Goal: Task Accomplishment & Management: Use online tool/utility

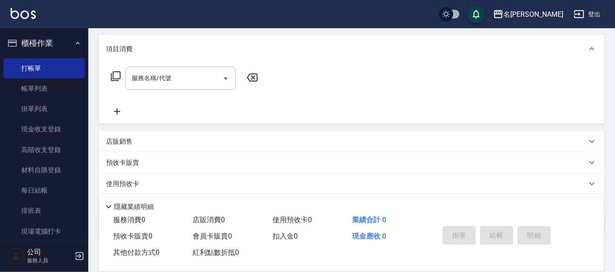
scroll to position [55, 0]
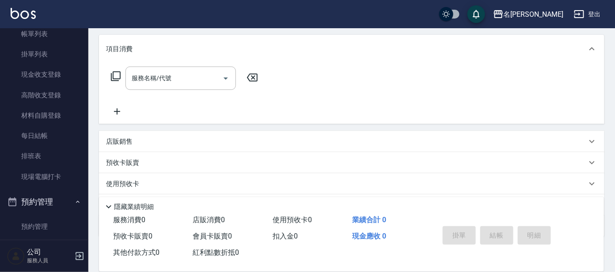
click at [153, 75] on div "服務名稱/代號 服務名稱/代號" at bounding box center [180, 78] width 110 height 23
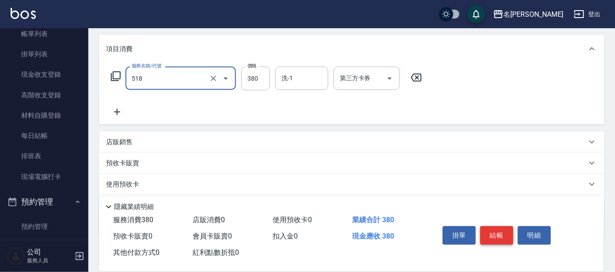
type input "舒壓+洗髮+養髮(518)"
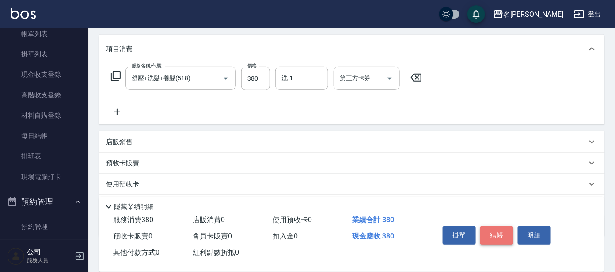
click at [506, 231] on button "結帳" at bounding box center [496, 236] width 33 height 19
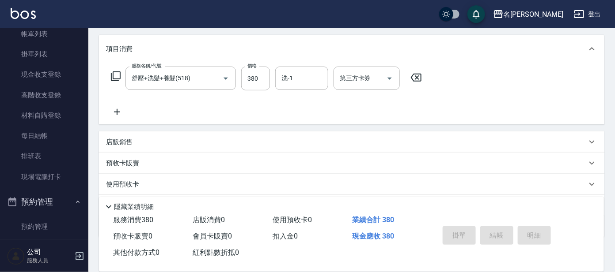
type input "[DATE] 19:56"
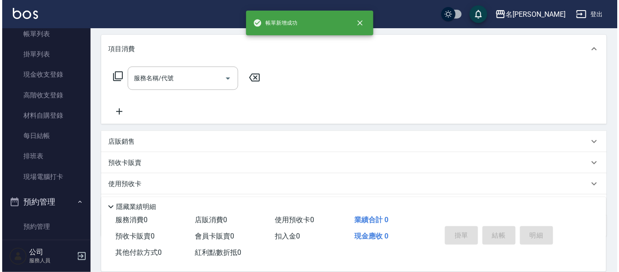
scroll to position [0, 0]
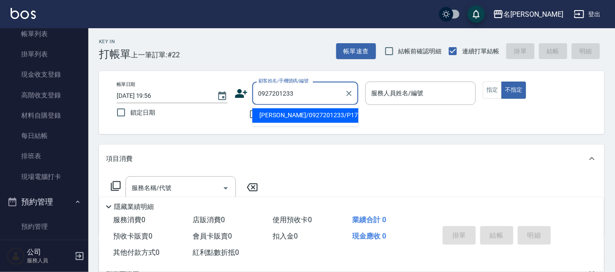
type input "[PERSON_NAME]/0927201233/P177"
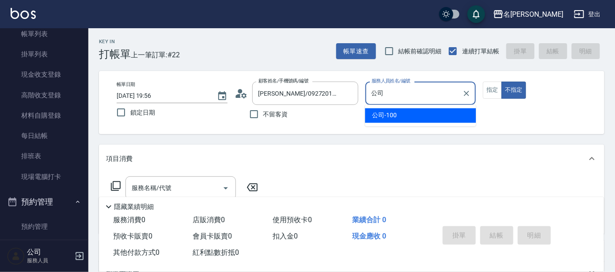
type input "公"
type input "[PERSON_NAME]-8"
type button "false"
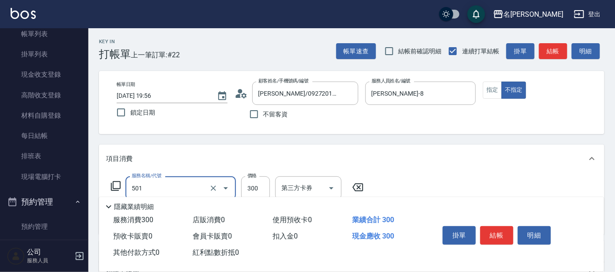
type input "洗髮(創意)(501)"
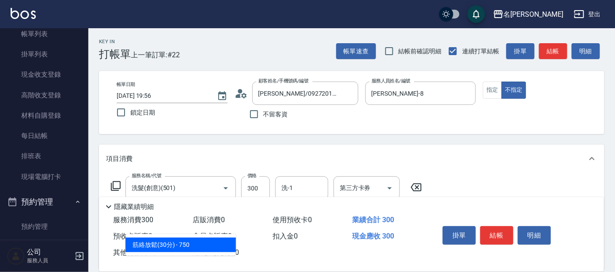
type input "303"
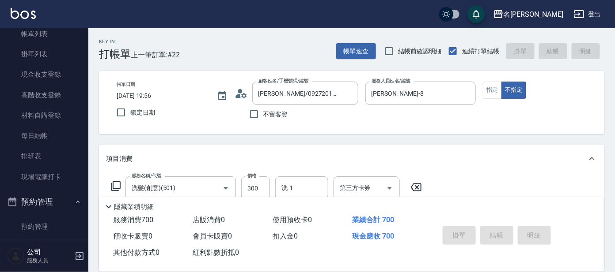
type input "[DATE] 20:06"
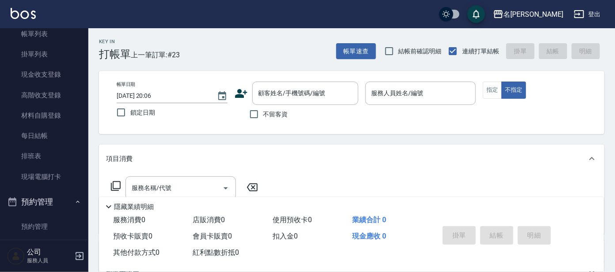
click at [242, 92] on icon at bounding box center [240, 93] width 13 height 13
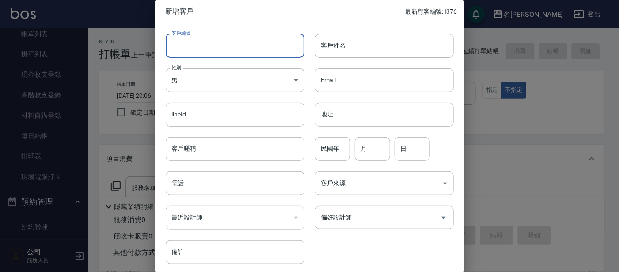
click at [189, 48] on input "客戶編號" at bounding box center [235, 46] width 139 height 24
click at [175, 46] on input "p1523" at bounding box center [225, 46] width 118 height 24
type input "P1523"
click at [328, 40] on input "客戶姓名" at bounding box center [384, 46] width 139 height 24
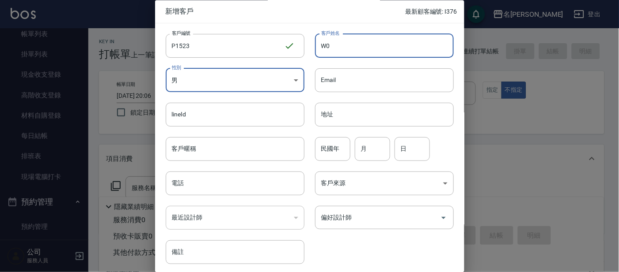
click at [332, 40] on input "W0" at bounding box center [384, 46] width 139 height 24
type input "W"
type input "[PERSON_NAME]"
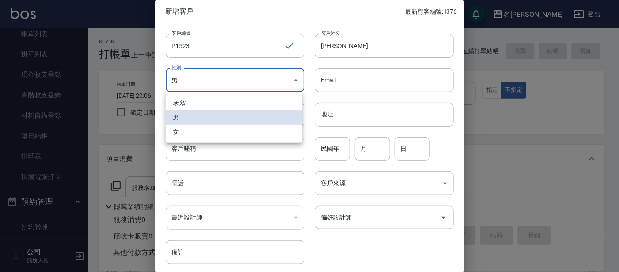
click at [224, 77] on body "名留大龍 登出 櫃檯作業 打帳單 帳單列表 掛單列表 現金收支登錄 高階收支登錄 材料自購登錄 每日結帳 排班表 現場電腦打卡 預約管理 預約管理 單日預約紀…" at bounding box center [309, 215] width 619 height 430
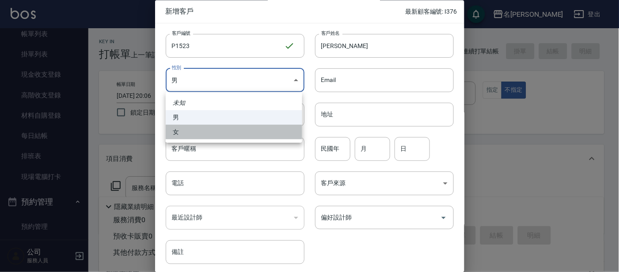
click at [206, 138] on li "女" at bounding box center [234, 132] width 136 height 15
type input "[DEMOGRAPHIC_DATA]"
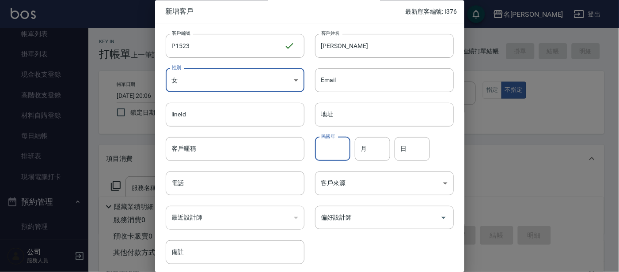
click at [336, 151] on input "民國年" at bounding box center [332, 149] width 35 height 24
type input "82"
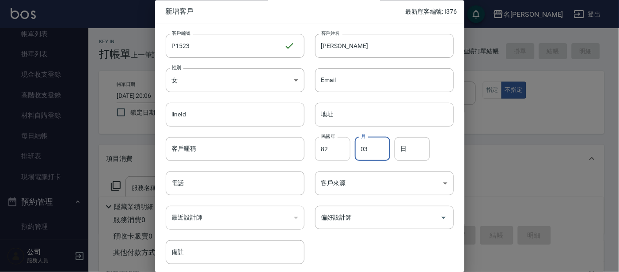
type input "03"
type input "21"
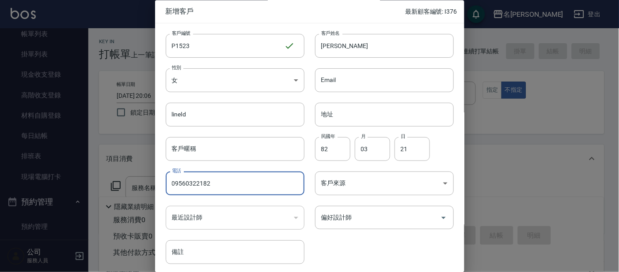
type input "09560322182"
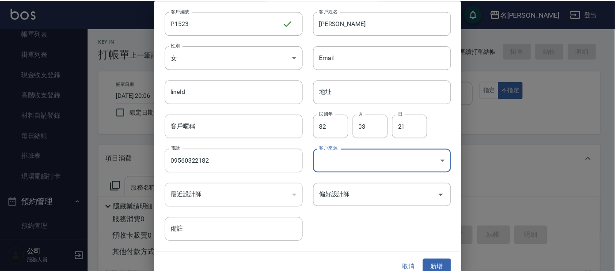
scroll to position [33, 0]
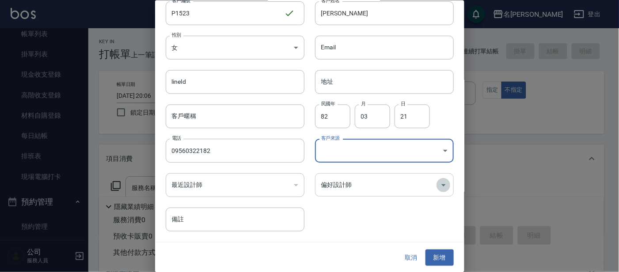
click at [438, 185] on icon "Open" at bounding box center [443, 185] width 11 height 11
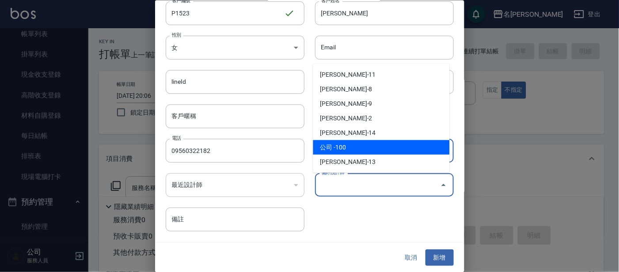
click at [340, 147] on li "公司 -100" at bounding box center [381, 147] width 136 height 15
type input "公司"
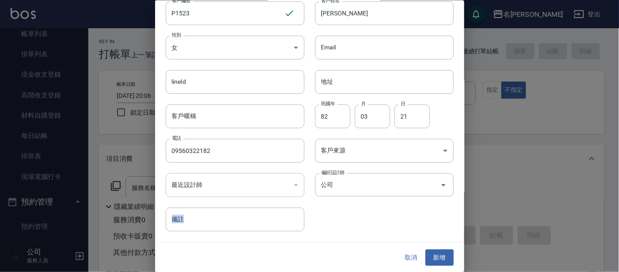
drag, startPoint x: 444, startPoint y: 241, endPoint x: 442, endPoint y: 245, distance: 4.6
click at [442, 245] on div "新增客戶 最新顧客編號: I376 客戶編號 P1523 ​ 客戶編號 客戶姓名 [PERSON_NAME] 客戶姓名 性別 女 [DEMOGRAPHIC_D…" at bounding box center [309, 136] width 309 height 272
drag, startPoint x: 442, startPoint y: 245, endPoint x: 433, endPoint y: 258, distance: 15.8
click at [433, 258] on button "新增" at bounding box center [439, 258] width 28 height 16
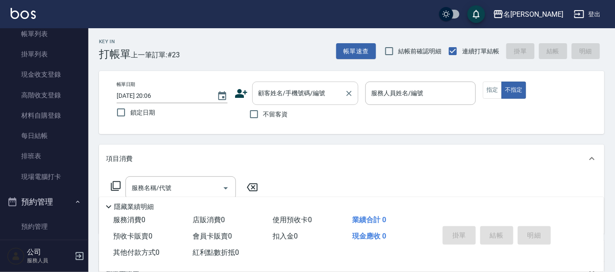
click at [259, 93] on input "顧客姓名/手機號碼/編號" at bounding box center [298, 93] width 85 height 15
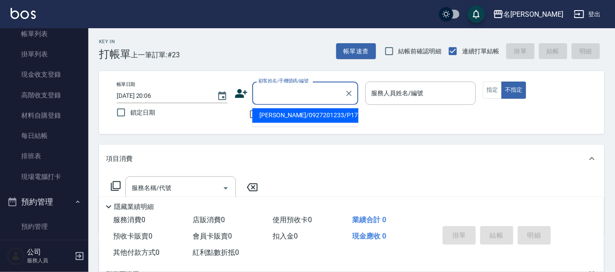
type input "ㄣ"
type input "[PERSON_NAME]/09560322182/P1523"
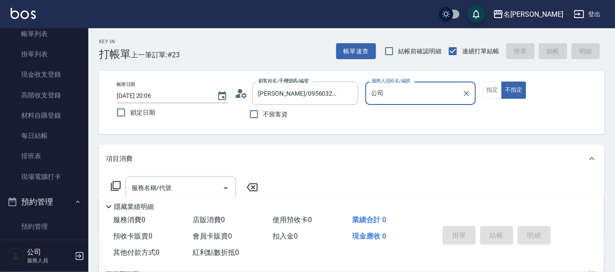
type input "公"
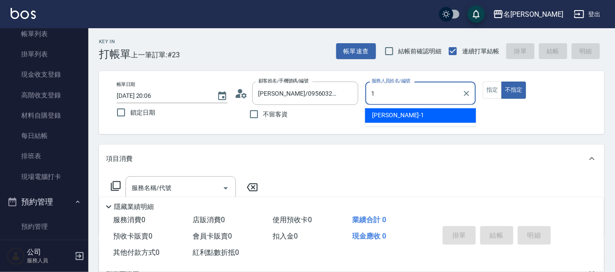
type input "[PERSON_NAME]-1"
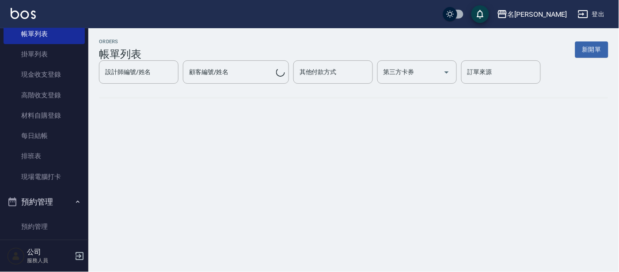
click at [144, 182] on div "ORDERS 帳單列表 新開單 設計師編號/姓名 設計師編號/姓名 顧客編號/姓名 顧客編號/姓名 其他付款方式 其他付款方式 第三方卡券 第三方卡券 訂單來…" at bounding box center [309, 136] width 619 height 272
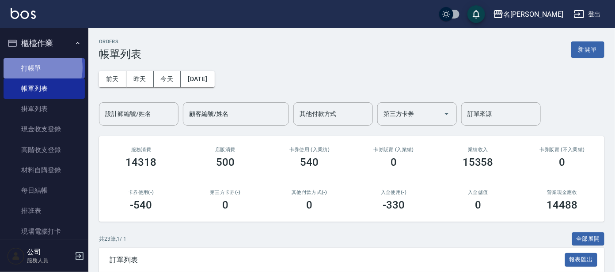
click at [34, 68] on link "打帳單" at bounding box center [44, 68] width 81 height 20
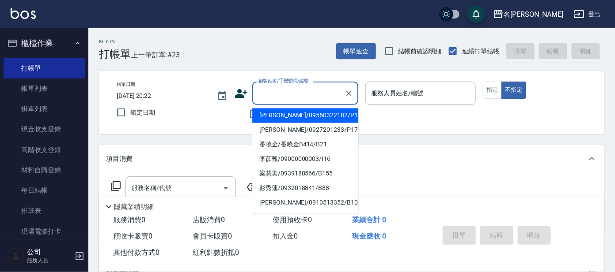
click at [288, 101] on input "顧客姓名/手機號碼/編號" at bounding box center [298, 93] width 85 height 15
click at [292, 114] on li "[PERSON_NAME]/09560322182/P1523" at bounding box center [305, 116] width 106 height 15
type input "[PERSON_NAME]/09560322182/P1523"
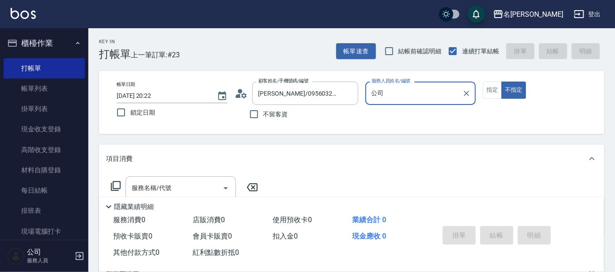
type input "公"
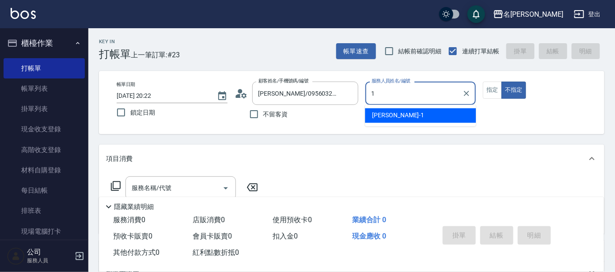
type input "[PERSON_NAME]-1"
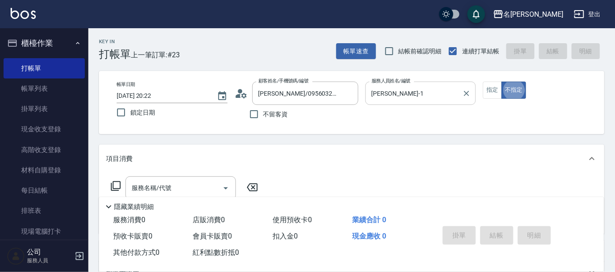
type button "false"
click at [147, 187] on input "服務名稱/代號" at bounding box center [173, 188] width 89 height 15
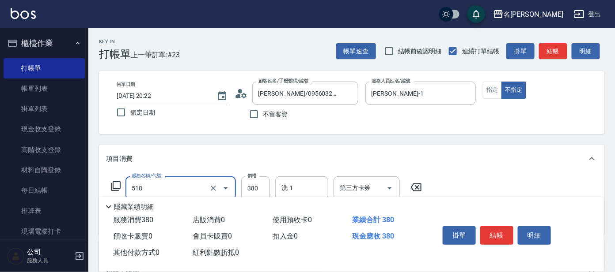
type input "舒壓+洗髮+養髮(518)"
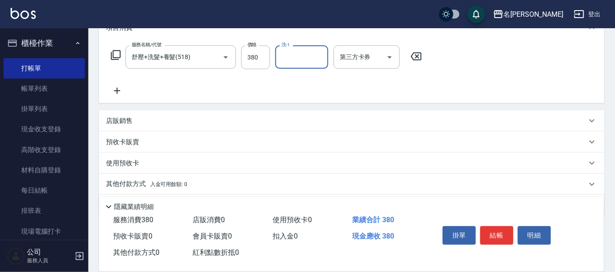
scroll to position [158, 0]
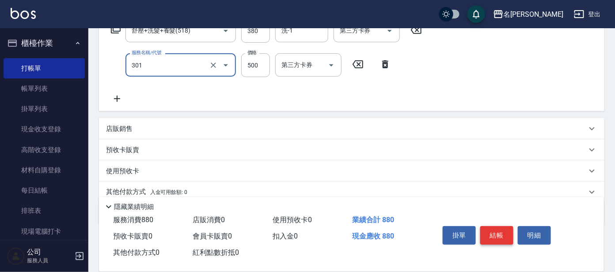
type input "剪髮 A級設計師(301)"
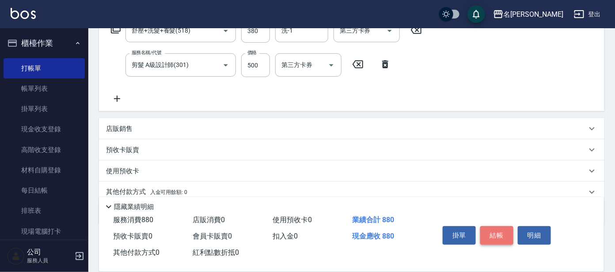
click at [495, 235] on button "結帳" at bounding box center [496, 236] width 33 height 19
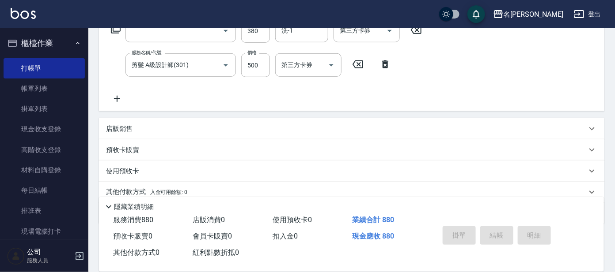
scroll to position [0, 0]
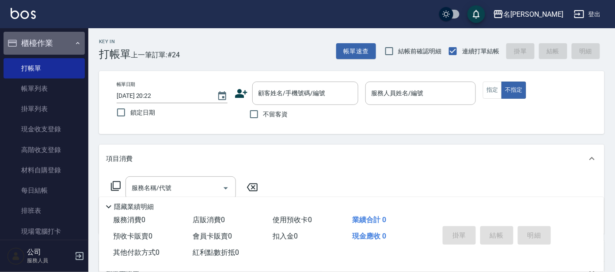
click at [74, 42] on icon "button" at bounding box center [77, 43] width 7 height 7
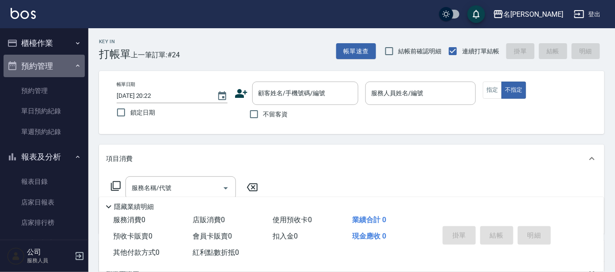
click at [74, 63] on icon "button" at bounding box center [77, 65] width 7 height 7
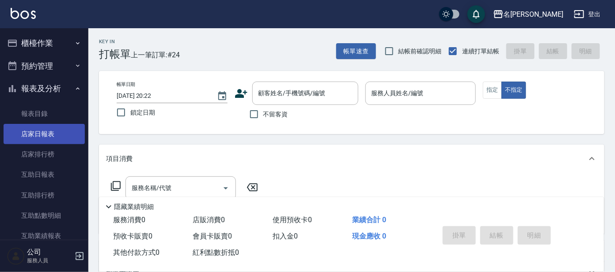
click at [57, 139] on link "店家日報表" at bounding box center [44, 134] width 81 height 20
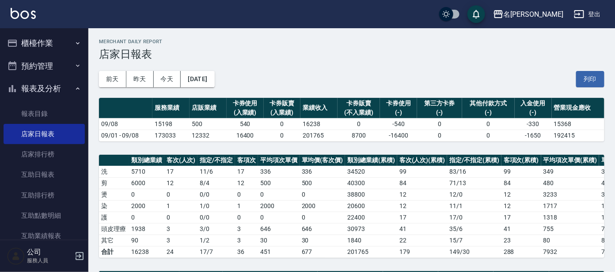
click at [31, 39] on button "櫃檯作業" at bounding box center [44, 43] width 81 height 23
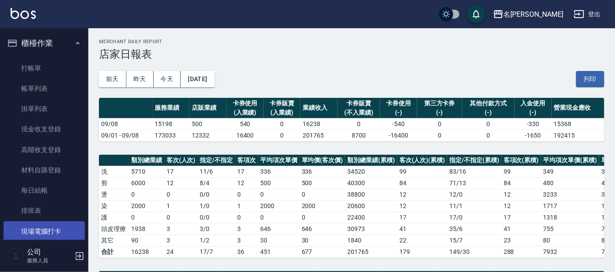
click at [49, 231] on link "現場電腦打卡" at bounding box center [44, 232] width 81 height 20
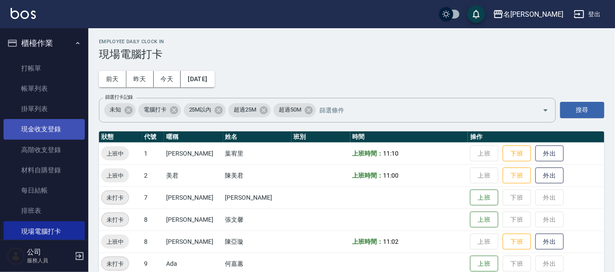
click at [42, 129] on link "現金收支登錄" at bounding box center [44, 129] width 81 height 20
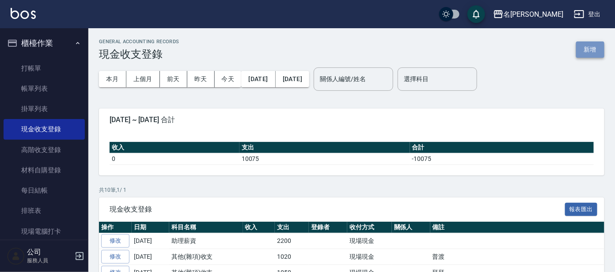
click at [592, 50] on button "新增" at bounding box center [590, 50] width 28 height 16
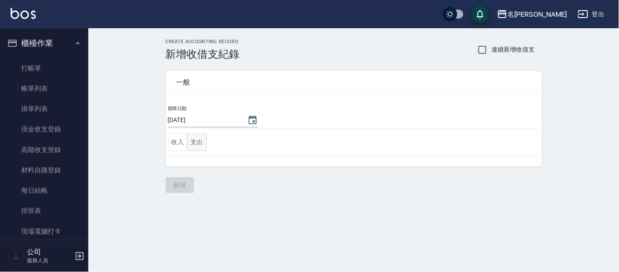
click at [203, 142] on button "支出" at bounding box center [197, 142] width 20 height 18
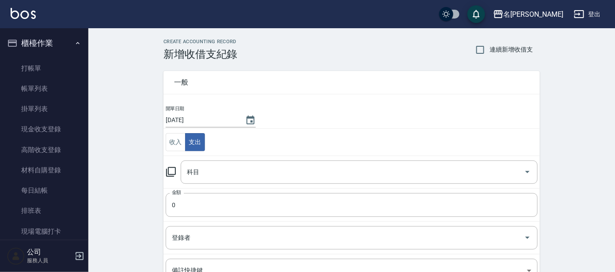
click at [170, 172] on icon at bounding box center [171, 172] width 11 height 11
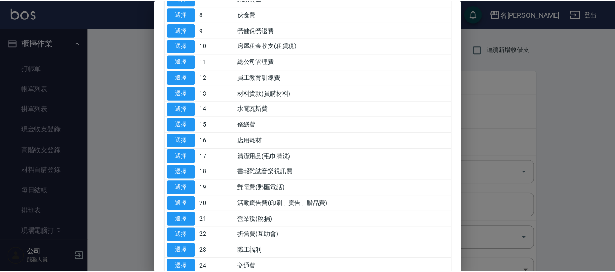
scroll to position [165, 0]
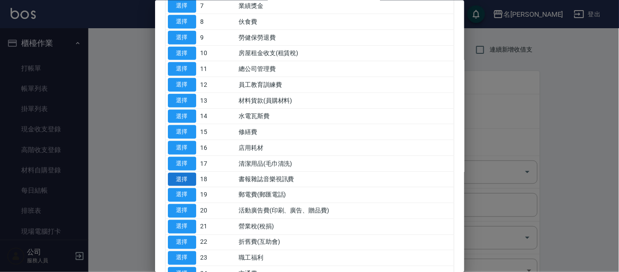
click at [182, 176] on button "選擇" at bounding box center [182, 180] width 28 height 14
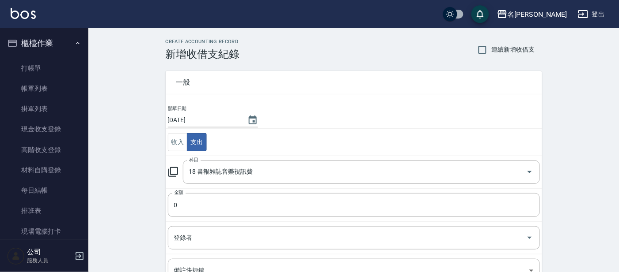
type input "18 書報雜誌音樂視訊費"
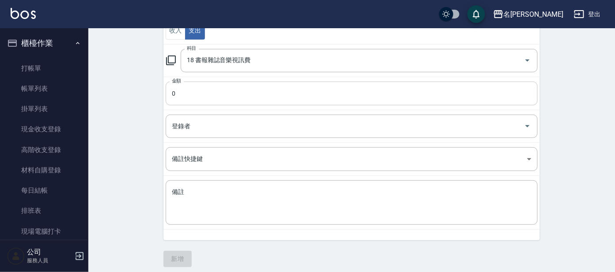
scroll to position [117, 0]
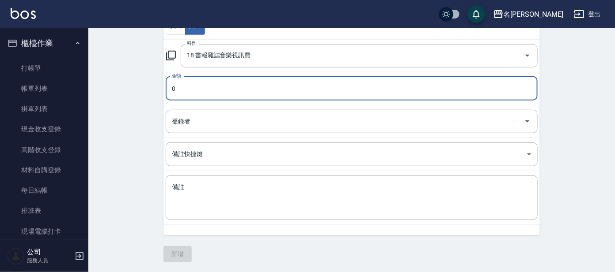
click at [206, 83] on input "0" at bounding box center [352, 89] width 372 height 24
type input "300"
click at [176, 196] on textarea "備註" at bounding box center [351, 198] width 359 height 30
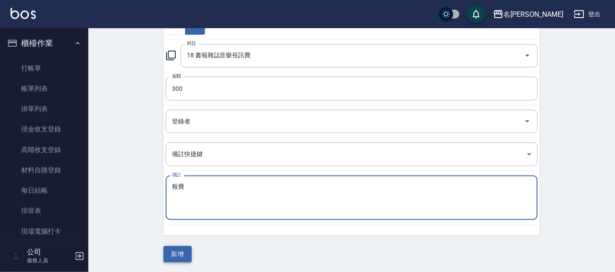
type textarea "報費"
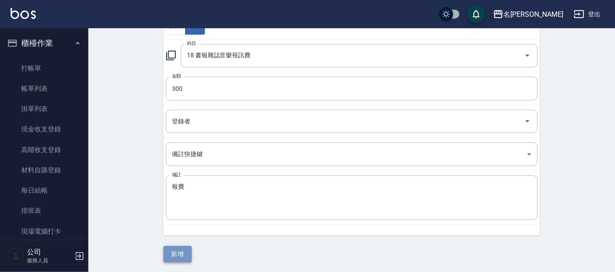
click at [178, 251] on button "新增" at bounding box center [177, 254] width 28 height 16
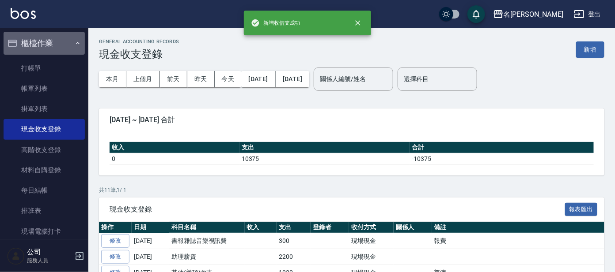
drag, startPoint x: 64, startPoint y: 42, endPoint x: 37, endPoint y: 50, distance: 28.1
click at [60, 42] on button "櫃檯作業" at bounding box center [44, 43] width 81 height 23
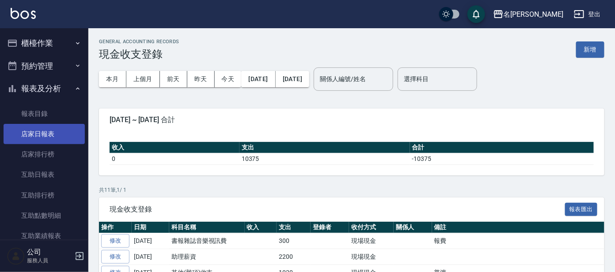
click at [51, 127] on link "店家日報表" at bounding box center [44, 134] width 81 height 20
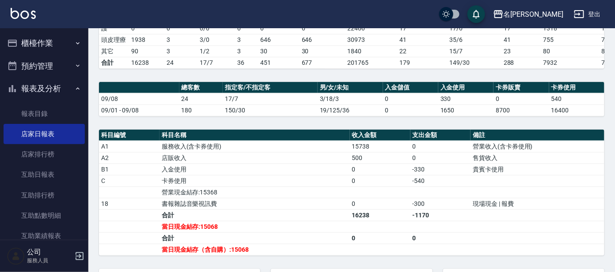
scroll to position [165, 0]
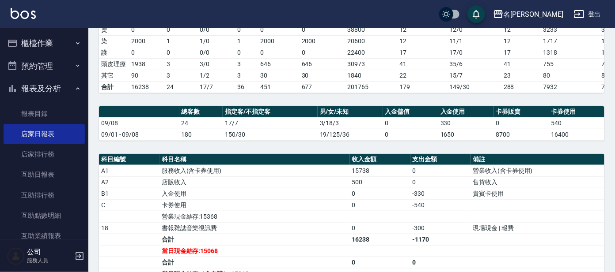
click at [49, 47] on button "櫃檯作業" at bounding box center [44, 43] width 81 height 23
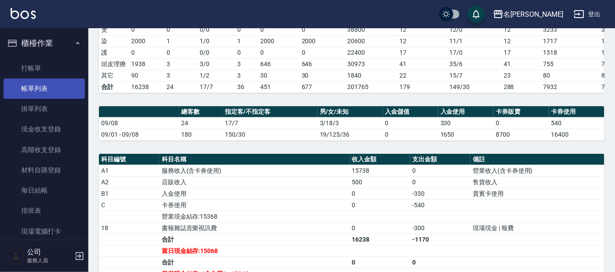
click at [61, 86] on link "帳單列表" at bounding box center [44, 89] width 81 height 20
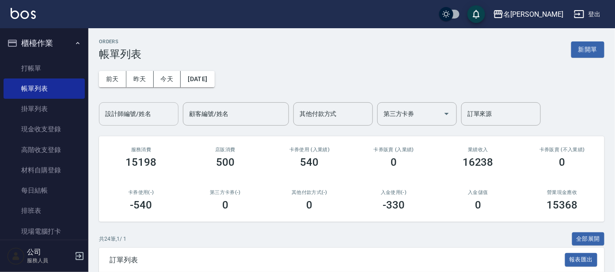
click at [137, 121] on input "設計師編號/姓名" at bounding box center [139, 113] width 72 height 15
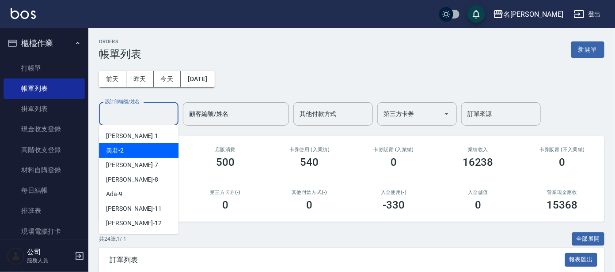
click at [140, 145] on div "美君 -2" at bounding box center [138, 151] width 79 height 15
type input "美君-2"
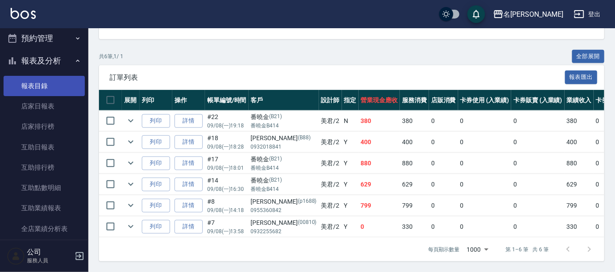
scroll to position [220, 0]
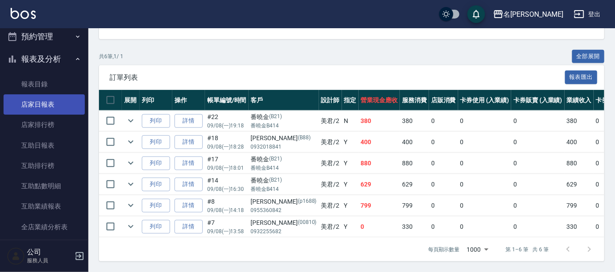
click at [60, 100] on link "店家日報表" at bounding box center [44, 104] width 81 height 20
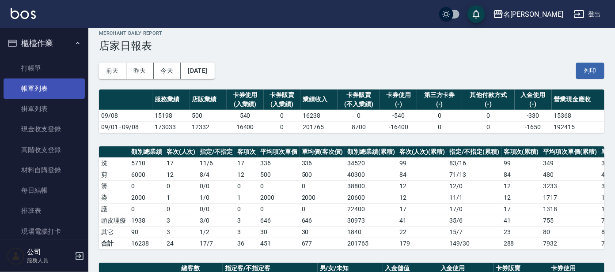
click at [49, 86] on link "帳單列表" at bounding box center [44, 89] width 81 height 20
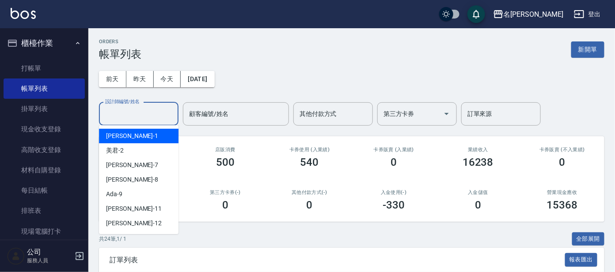
click at [150, 110] on input "設計師編號/姓名" at bounding box center [139, 113] width 72 height 15
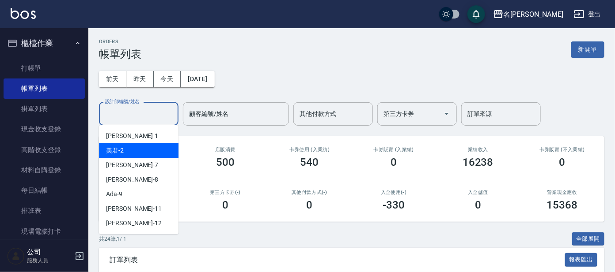
click at [143, 145] on div "美君 -2" at bounding box center [138, 151] width 79 height 15
type input "美君-2"
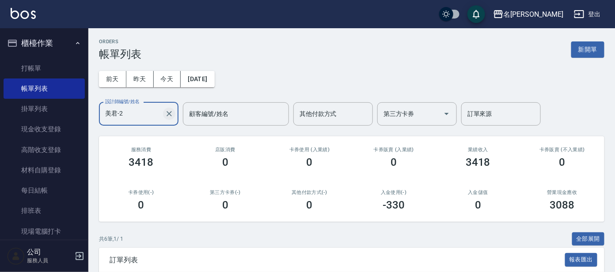
click at [168, 116] on icon "Clear" at bounding box center [169, 114] width 9 height 9
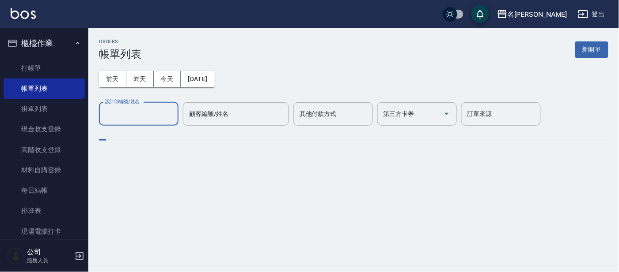
click at [132, 113] on input "設計師編號/姓名" at bounding box center [139, 113] width 72 height 15
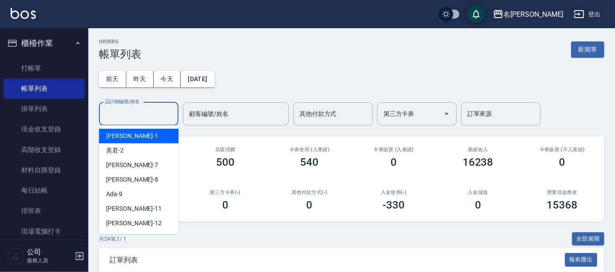
click at [132, 137] on div "宥里 -1" at bounding box center [138, 136] width 79 height 15
type input "[PERSON_NAME]-1"
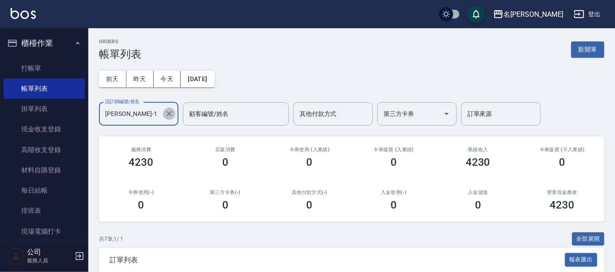
click at [170, 110] on icon "Clear" at bounding box center [169, 114] width 9 height 9
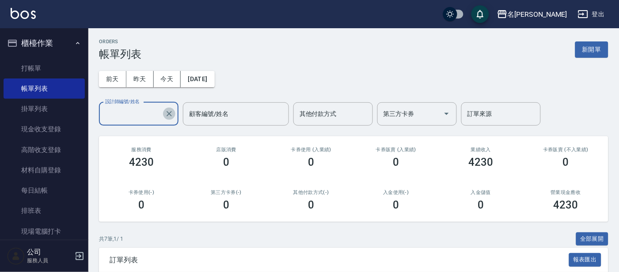
click at [159, 111] on input "設計師編號/姓名" at bounding box center [132, 113] width 58 height 15
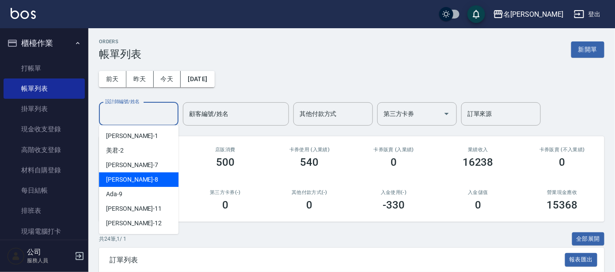
click at [160, 173] on div "[PERSON_NAME] -8" at bounding box center [138, 180] width 79 height 15
type input "[PERSON_NAME]-8"
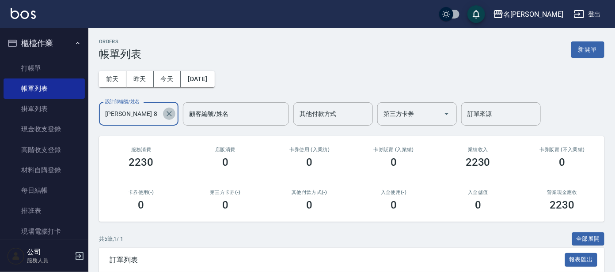
click at [168, 112] on icon "Clear" at bounding box center [169, 114] width 9 height 9
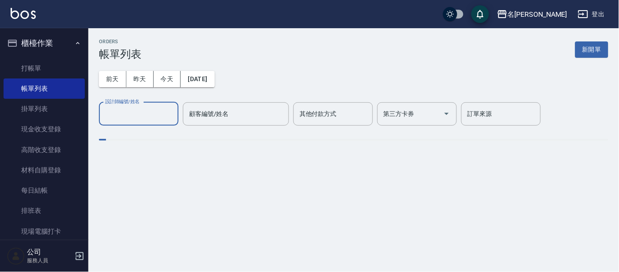
click at [159, 110] on input "設計師編號/姓名" at bounding box center [139, 113] width 72 height 15
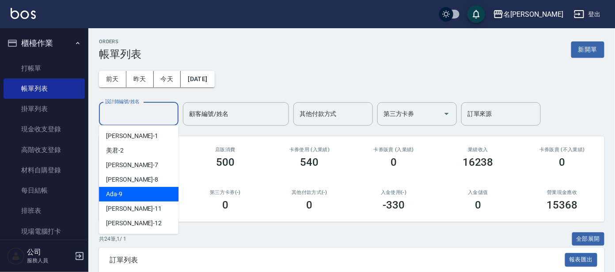
click at [145, 192] on div "Ada -9" at bounding box center [138, 194] width 79 height 15
type input "Ada-9"
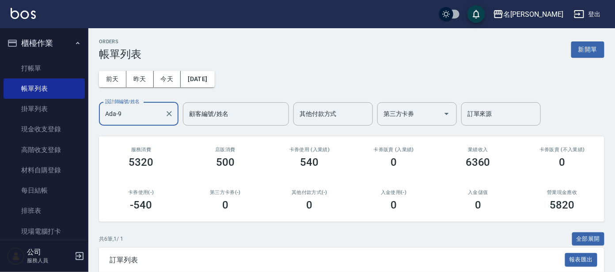
click at [74, 42] on icon "button" at bounding box center [77, 43] width 7 height 7
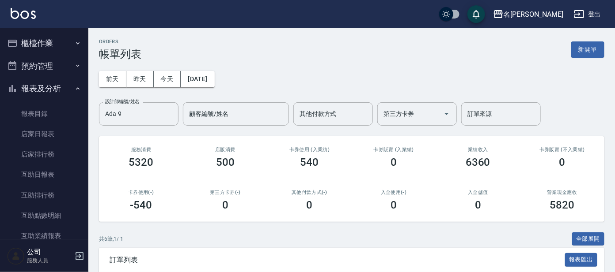
click at [74, 91] on icon "button" at bounding box center [77, 88] width 7 height 7
